Goal: Task Accomplishment & Management: Use online tool/utility

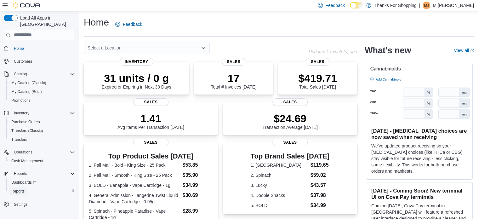
click at [23, 189] on span "Reports" at bounding box center [17, 191] width 13 height 5
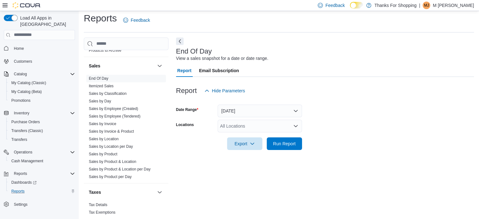
scroll to position [341, 0]
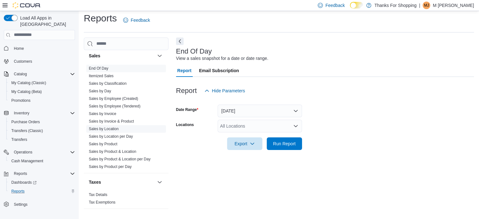
click at [105, 130] on link "Sales by Location" at bounding box center [104, 129] width 30 height 4
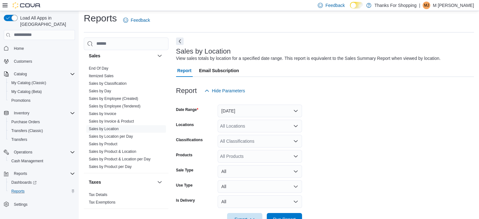
scroll to position [14, 0]
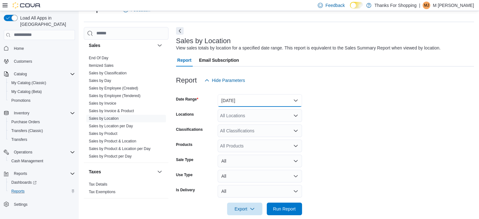
click at [246, 101] on button "[DATE]" at bounding box center [260, 100] width 84 height 13
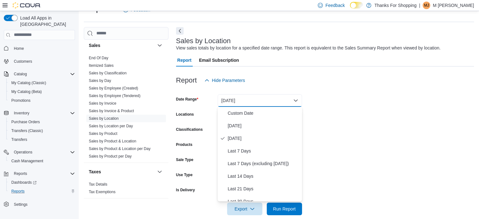
click at [366, 116] on form "Date Range [DATE] Locations All Locations Classifications All Classifications P…" at bounding box center [325, 151] width 298 height 128
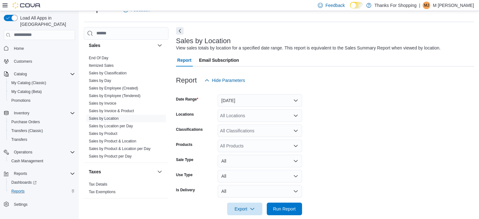
click at [256, 122] on form "Date Range [DATE] Locations All Locations Classifications All Classifications P…" at bounding box center [325, 151] width 298 height 128
click at [254, 116] on div "All Locations" at bounding box center [260, 115] width 84 height 13
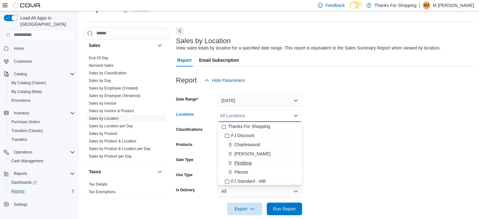
click at [241, 163] on span "Pembina" at bounding box center [242, 163] width 17 height 6
click at [323, 181] on form "Date Range [DATE] Locations [GEOGRAPHIC_DATA] Combo box. Selected. [GEOGRAPHIC_…" at bounding box center [325, 151] width 298 height 128
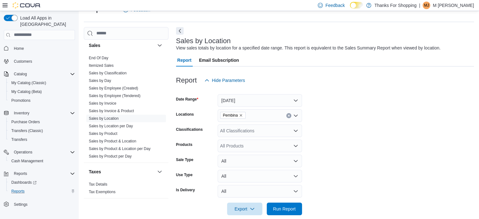
scroll to position [23, 0]
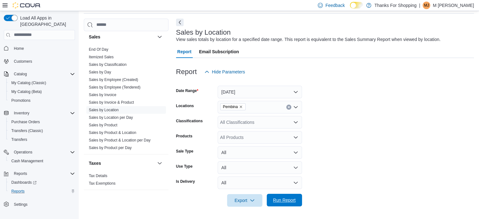
click at [275, 199] on span "Run Report" at bounding box center [284, 200] width 23 height 6
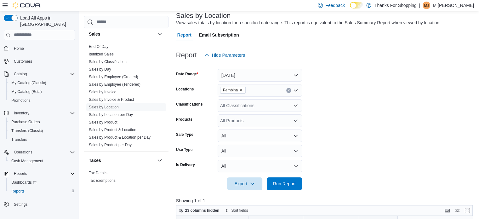
scroll to position [39, 0]
click at [233, 70] on button "[DATE]" at bounding box center [260, 75] width 84 height 13
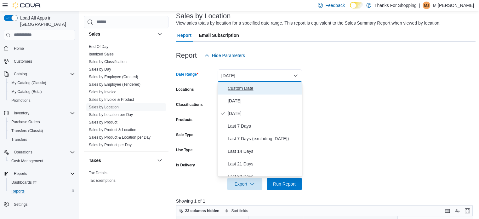
click at [241, 86] on span "Custom Date" at bounding box center [264, 88] width 72 height 8
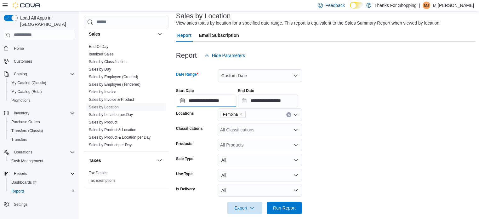
click at [222, 99] on input "**********" at bounding box center [206, 100] width 60 height 13
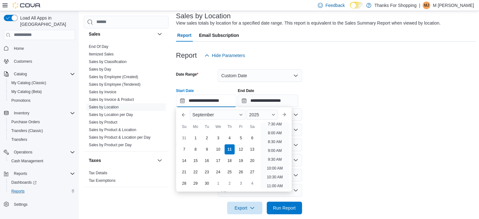
scroll to position [135, 0]
click at [272, 135] on li "8:00 AM" at bounding box center [274, 133] width 19 height 8
type input "**********"
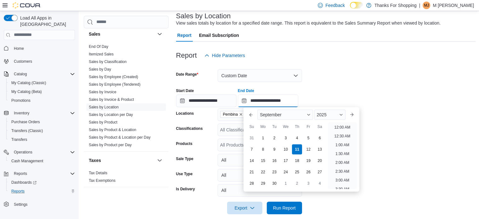
click at [279, 105] on input "**********" at bounding box center [268, 100] width 60 height 13
click at [345, 148] on li "9:00 AM" at bounding box center [342, 150] width 19 height 8
type input "**********"
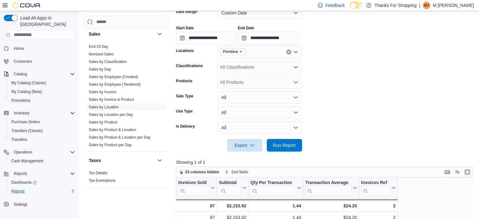
scroll to position [106, 0]
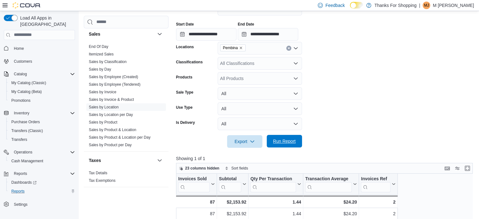
click at [295, 147] on span "Run Report" at bounding box center [284, 141] width 28 height 13
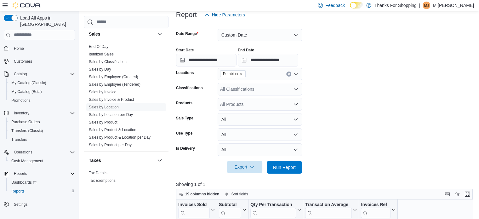
scroll to position [76, 0]
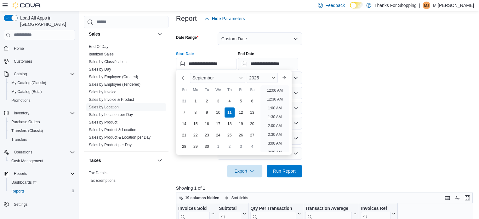
click at [214, 59] on input "**********" at bounding box center [206, 64] width 60 height 13
click at [277, 89] on li "9:00 AM" at bounding box center [274, 89] width 19 height 8
type input "**********"
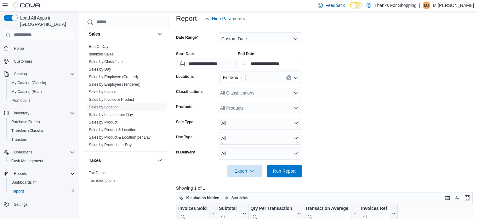
click at [281, 67] on input "**********" at bounding box center [268, 64] width 60 height 13
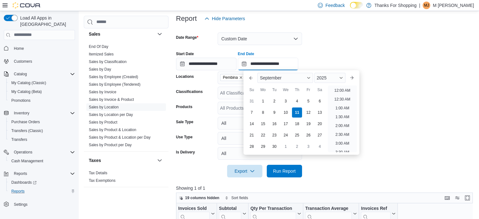
scroll to position [178, 0]
click at [336, 88] on li "10:00 AM" at bounding box center [342, 89] width 21 height 8
type input "**********"
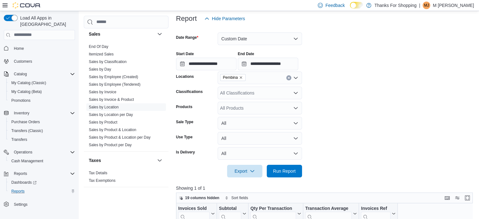
click at [291, 164] on div at bounding box center [326, 162] width 300 height 5
click at [288, 170] on span "Run Report" at bounding box center [284, 170] width 23 height 6
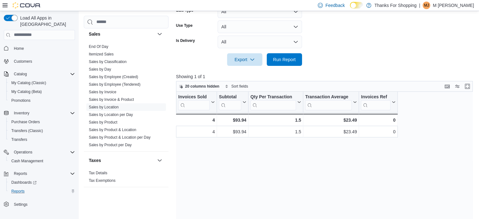
scroll to position [187, 0]
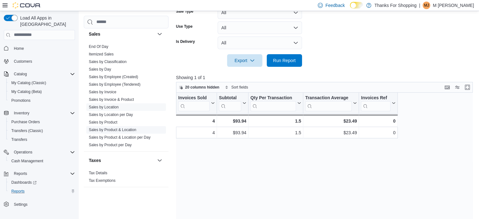
click at [113, 128] on link "Sales by Product & Location" at bounding box center [113, 129] width 48 height 4
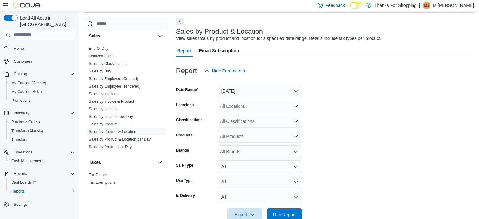
scroll to position [14, 0]
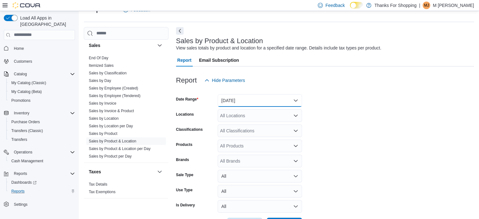
click at [234, 105] on button "[DATE]" at bounding box center [260, 100] width 84 height 13
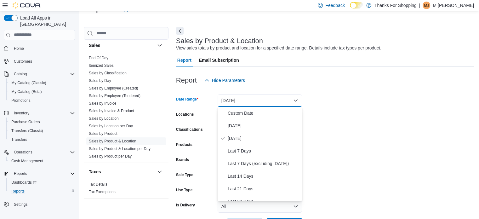
click at [311, 116] on form "Date Range [DATE] Locations All Locations Classifications All Classifications P…" at bounding box center [325, 159] width 298 height 144
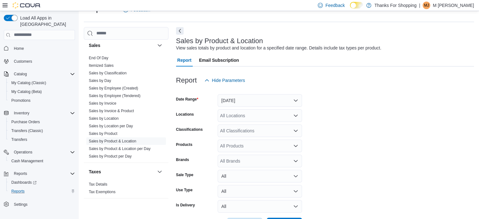
scroll to position [38, 0]
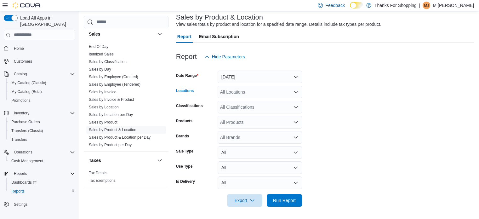
click at [262, 90] on div "All Locations" at bounding box center [260, 92] width 84 height 13
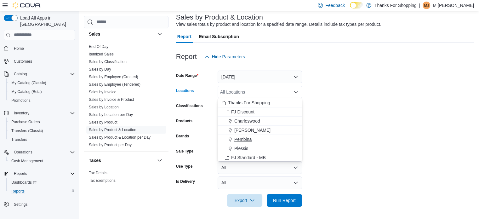
click at [240, 139] on span "Pembina" at bounding box center [242, 139] width 17 height 6
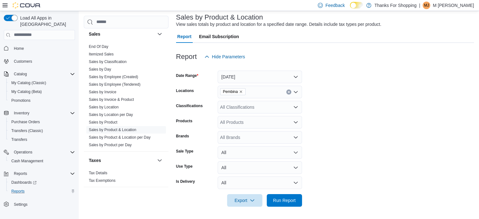
click at [312, 150] on form "Date Range [DATE] Locations Pembina Classifications All Classifications Product…" at bounding box center [325, 135] width 298 height 144
click at [288, 200] on span "Run Report" at bounding box center [284, 200] width 23 height 6
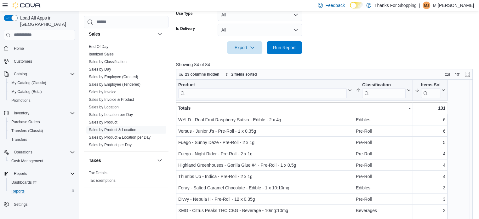
scroll to position [190, 0]
click at [254, 46] on icon "button" at bounding box center [252, 47] width 5 height 5
click at [245, 60] on span "Export to Excel" at bounding box center [245, 60] width 28 height 5
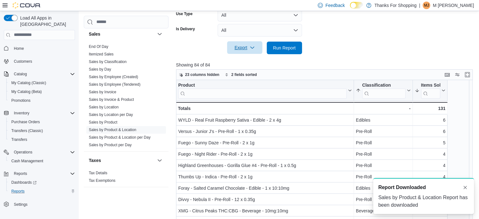
scroll to position [0, 0]
